Goal: Information Seeking & Learning: Compare options

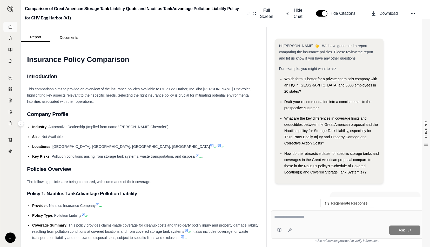
scroll to position [2232, 0]
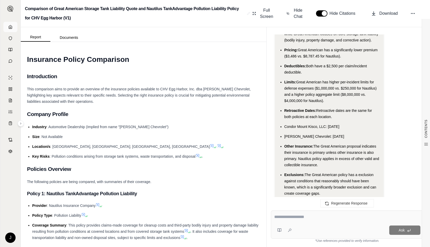
click at [10, 28] on icon at bounding box center [10, 27] width 4 height 4
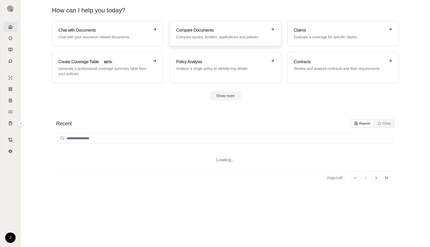
click at [199, 31] on h3 "Compare Documents" at bounding box center [221, 30] width 91 height 6
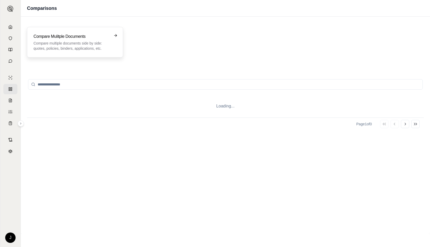
click at [75, 34] on h3 "Compare Mulitple Documents" at bounding box center [71, 36] width 76 height 6
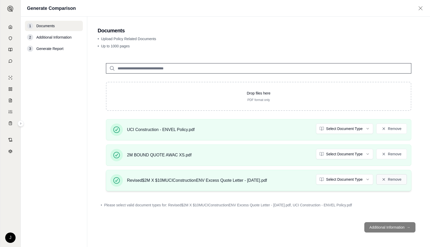
click at [397, 181] on button "Remove" at bounding box center [391, 180] width 31 height 10
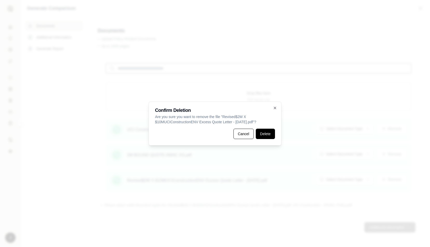
click at [263, 136] on button "Delete" at bounding box center [265, 134] width 19 height 10
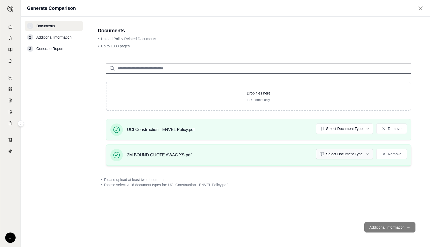
click at [356, 153] on html "J Generate Comparison 1 Documents 2 Additional Information 3 Generate Report Do…" at bounding box center [215, 123] width 430 height 247
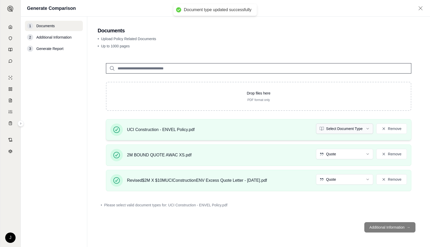
click at [349, 129] on html "Document type updated successfully J Generate Comparison 1 Documents 2 Addition…" at bounding box center [215, 123] width 430 height 247
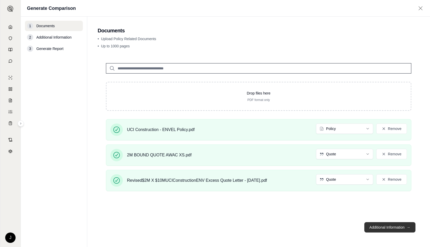
click at [400, 228] on button "Additional Information →" at bounding box center [389, 228] width 51 height 10
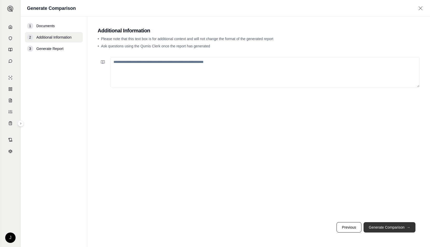
click at [400, 228] on button "Generate Comparison →" at bounding box center [389, 228] width 52 height 10
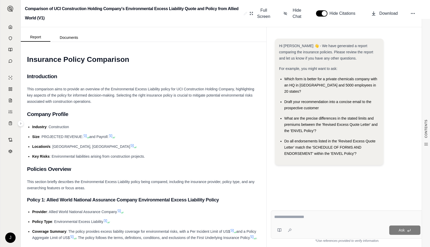
click at [309, 215] on textarea at bounding box center [347, 217] width 146 height 6
paste textarea "**********"
type textarea "**********"
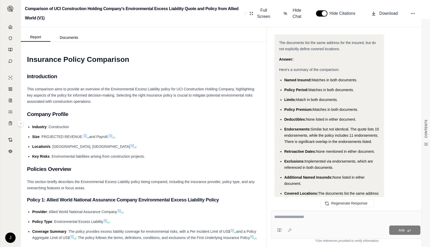
scroll to position [1964, 0]
